Goal: Information Seeking & Learning: Learn about a topic

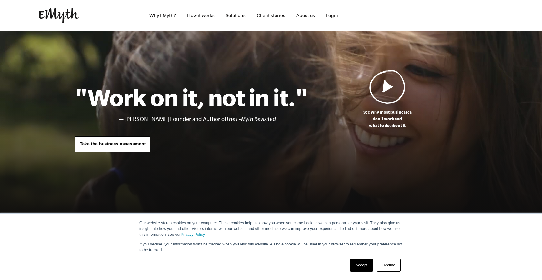
click at [358, 267] on link "Accept" at bounding box center [361, 265] width 23 height 13
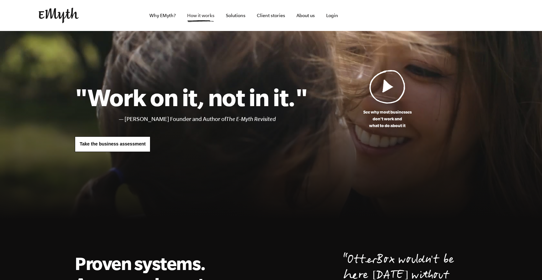
click at [207, 22] on link "How it works" at bounding box center [201, 15] width 38 height 31
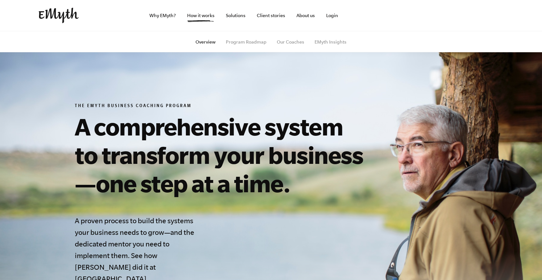
click at [258, 39] on ul "Overview Program Roadmap Our Coaches EMyth Insights" at bounding box center [271, 41] width 392 height 21
click at [258, 44] on link "Program Roadmap" at bounding box center [246, 41] width 41 height 5
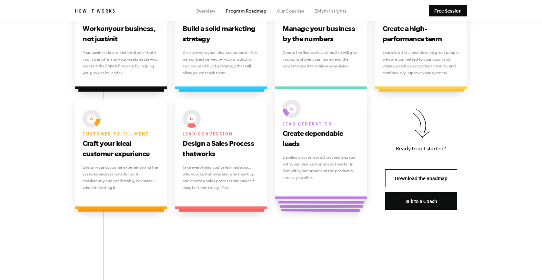
scroll to position [415, 0]
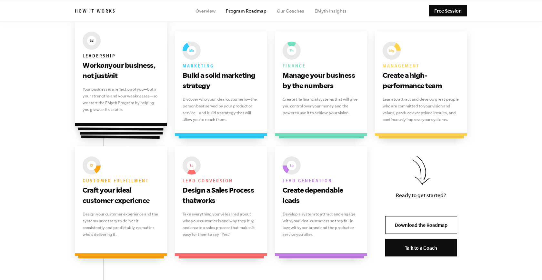
click at [106, 67] on icon "on" at bounding box center [104, 65] width 8 height 8
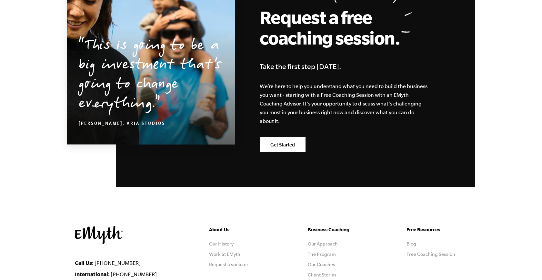
scroll to position [1862, 0]
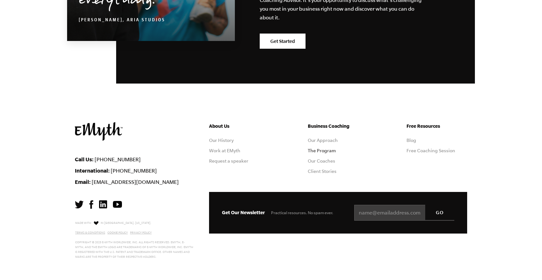
click at [327, 148] on link "The Program" at bounding box center [322, 150] width 28 height 5
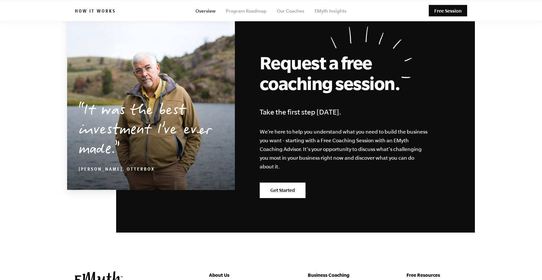
scroll to position [3066, 0]
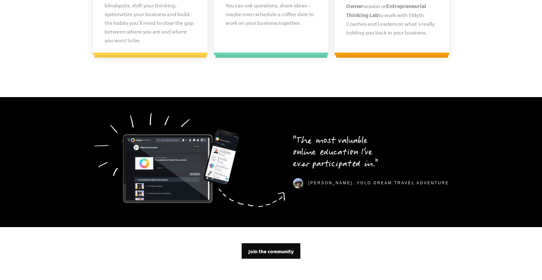
scroll to position [1908, 0]
